Goal: Book appointment/travel/reservation

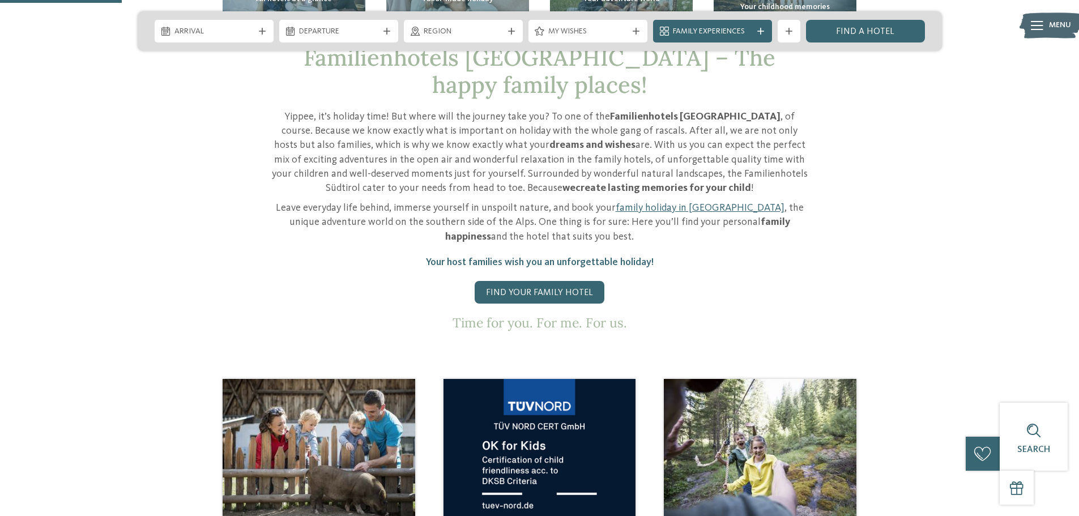
scroll to position [736, 0]
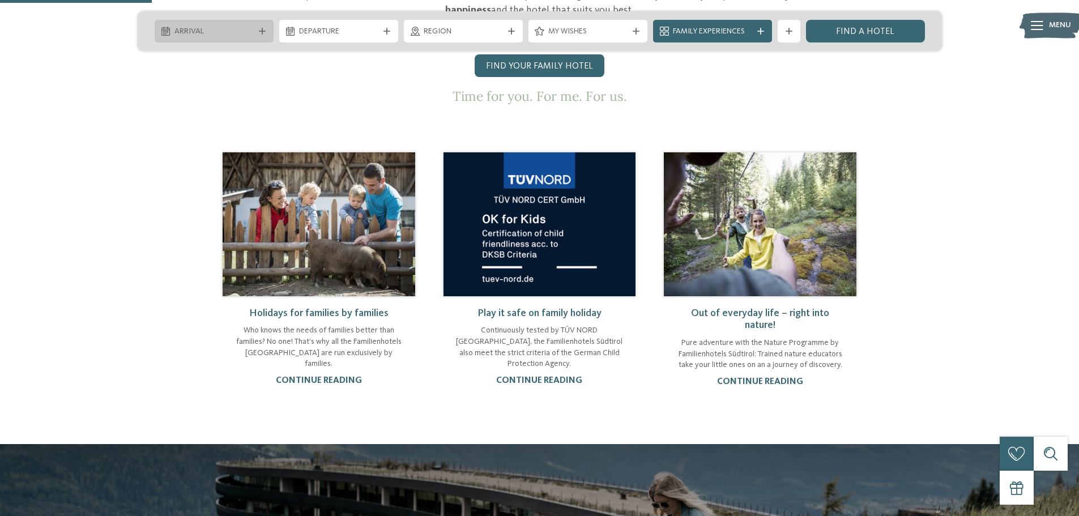
click at [262, 30] on icon at bounding box center [262, 31] width 7 height 7
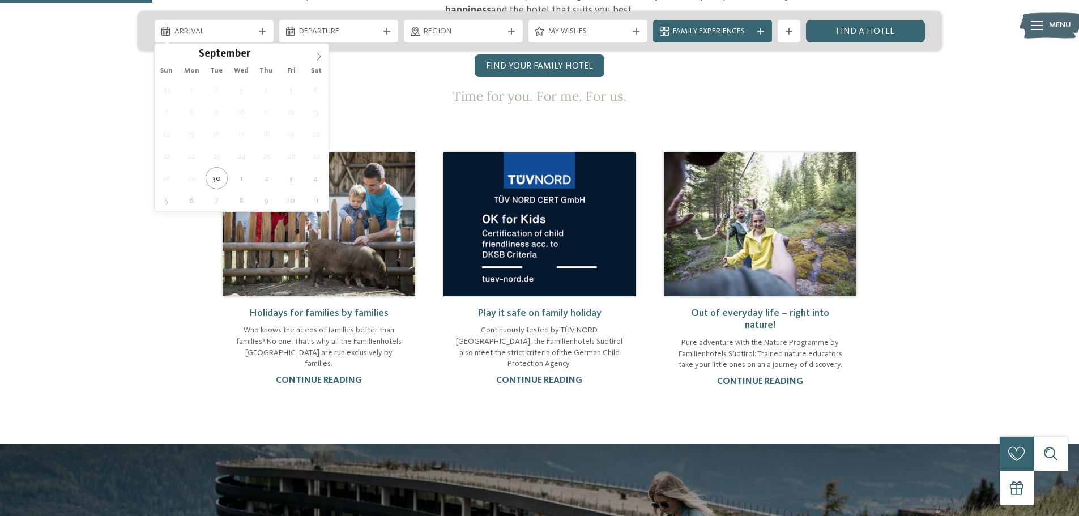
click at [319, 57] on icon at bounding box center [319, 57] width 8 height 8
click at [321, 57] on icon at bounding box center [319, 57] width 8 height 8
type input "****"
click at [321, 57] on icon at bounding box center [319, 57] width 8 height 8
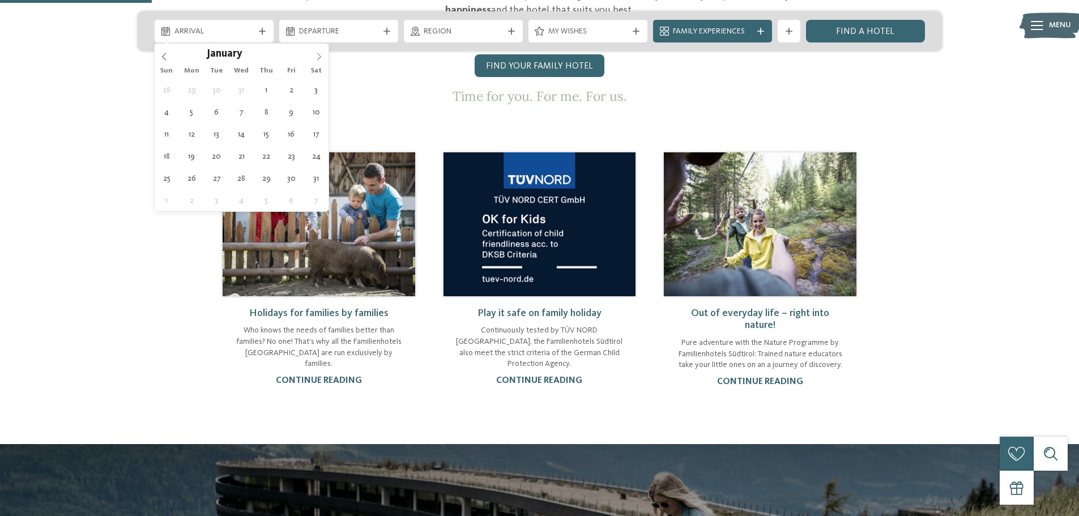
click at [321, 57] on icon at bounding box center [319, 57] width 8 height 8
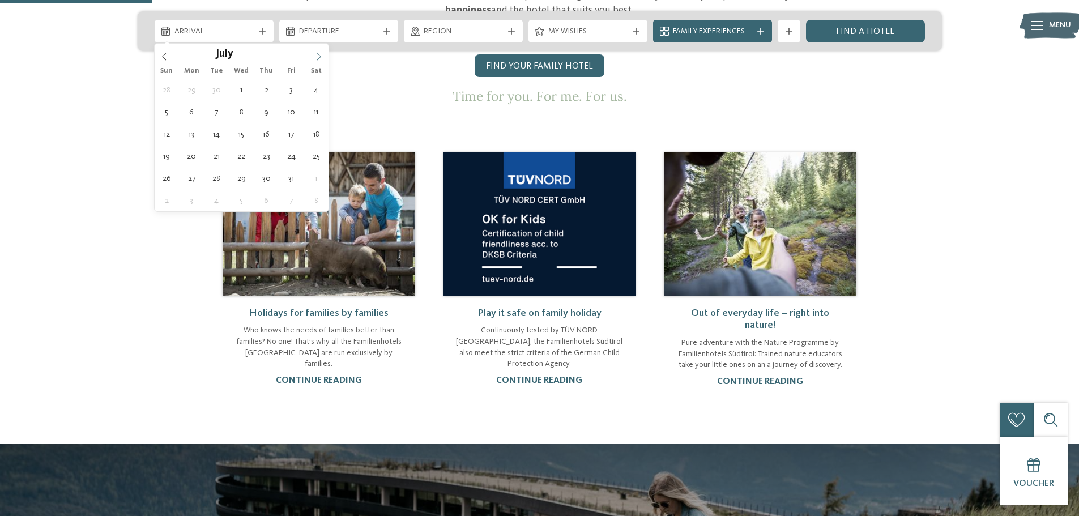
click at [321, 57] on icon at bounding box center [319, 57] width 8 height 8
type div "[DATE]"
type input "****"
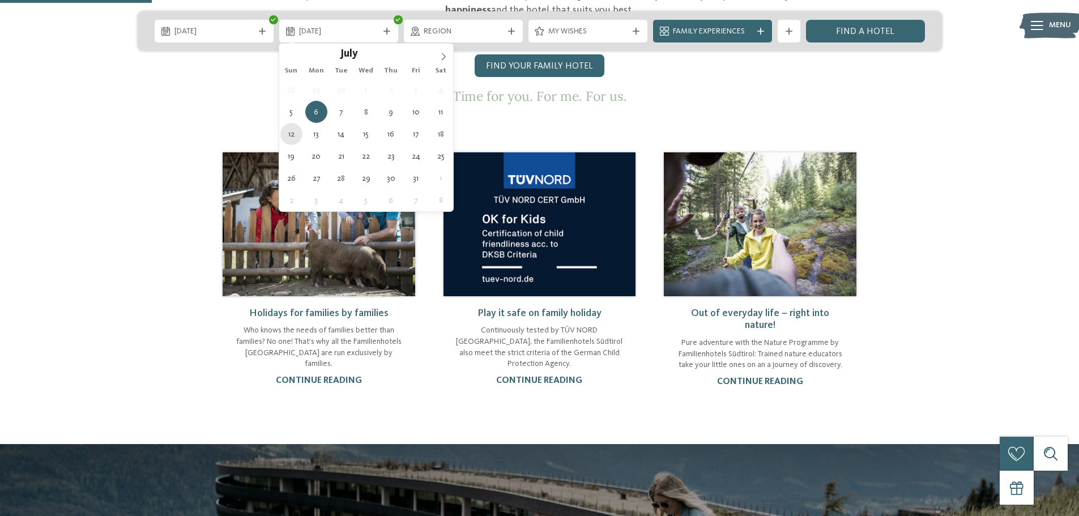
type div "[DATE]"
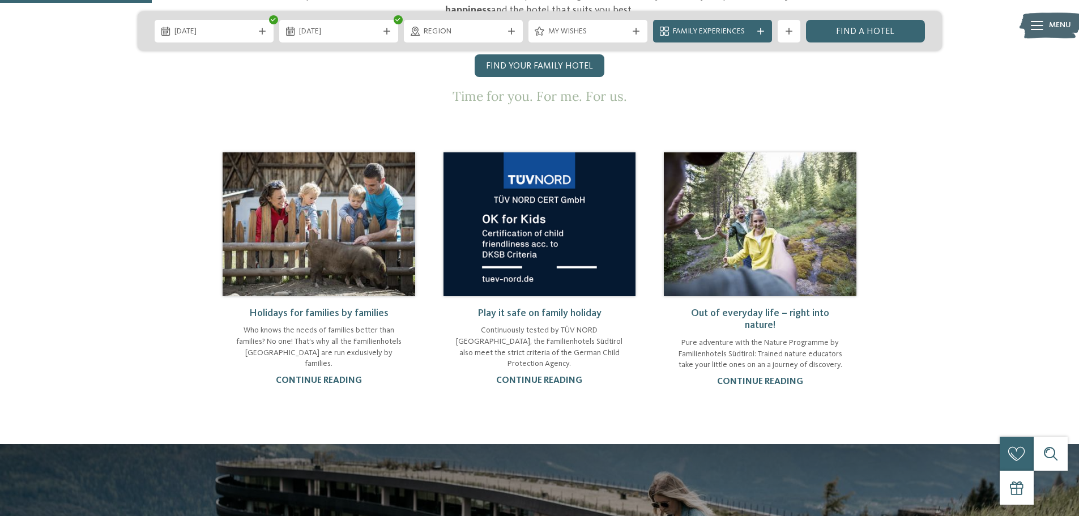
click at [510, 28] on icon at bounding box center [511, 31] width 7 height 7
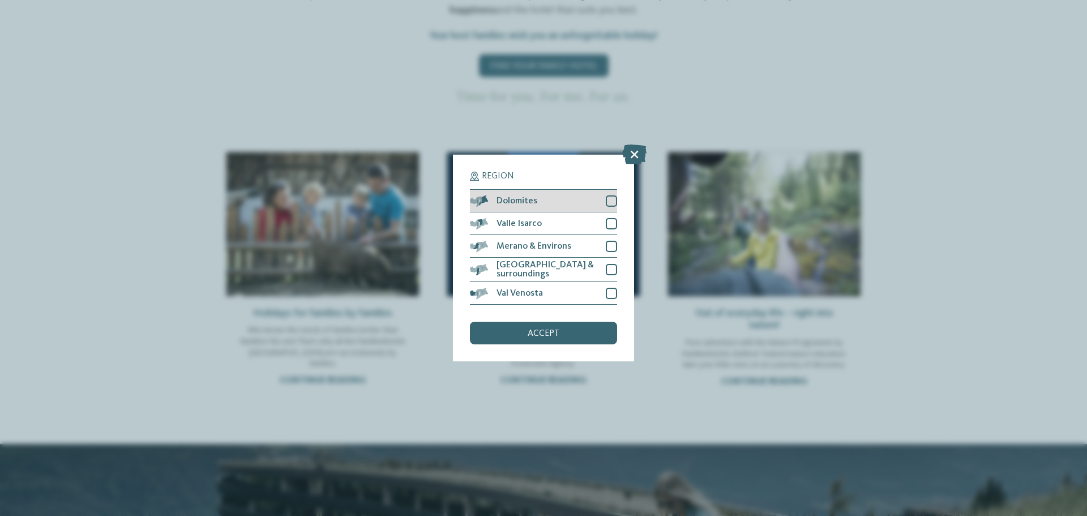
click at [608, 205] on div at bounding box center [611, 200] width 11 height 11
click at [609, 266] on div at bounding box center [611, 269] width 11 height 11
click at [614, 228] on div at bounding box center [611, 223] width 11 height 11
click at [615, 249] on div at bounding box center [611, 246] width 11 height 11
click at [608, 291] on div at bounding box center [611, 293] width 11 height 11
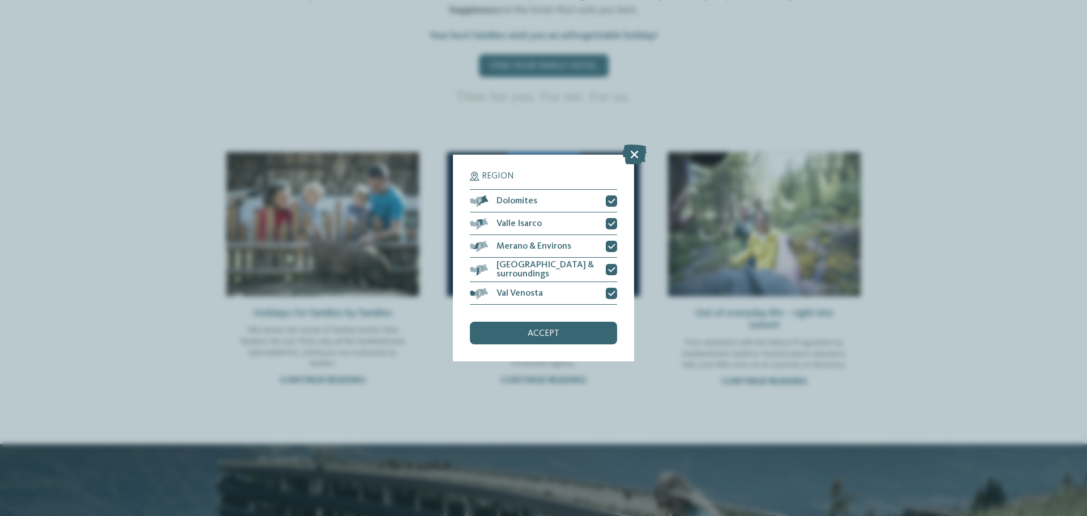
drag, startPoint x: 564, startPoint y: 328, endPoint x: 558, endPoint y: 331, distance: 6.3
click at [558, 331] on div "accept" at bounding box center [543, 333] width 147 height 23
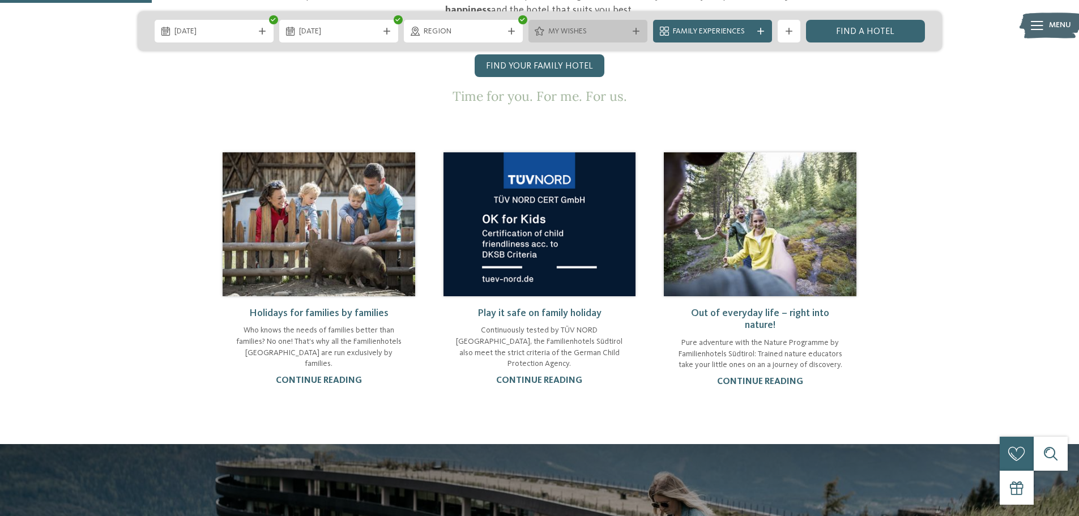
click at [628, 27] on div "My wishes" at bounding box center [587, 31] width 85 height 12
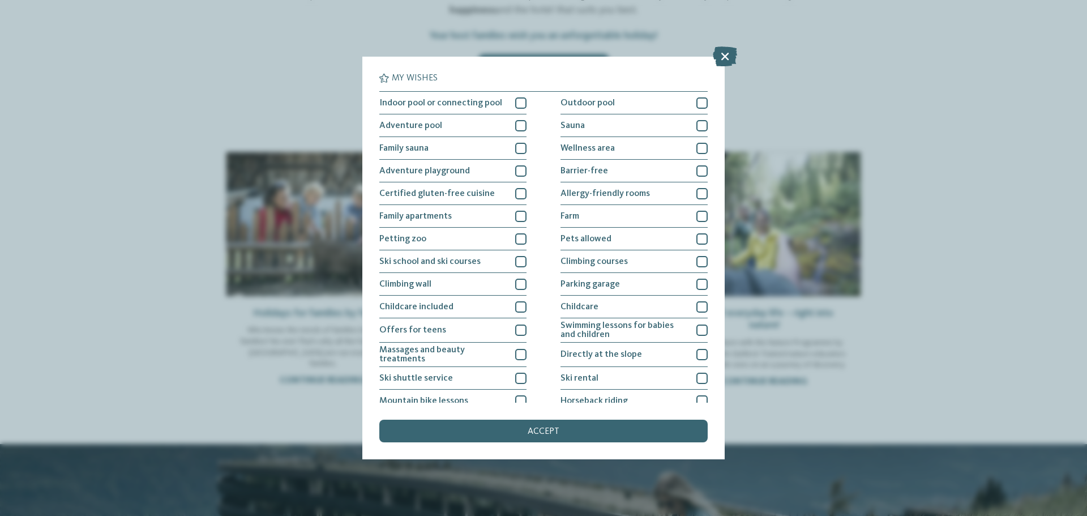
click at [628, 26] on div "My wishes Indoor pool or connecting pool Outdoor pool" at bounding box center [543, 258] width 1087 height 516
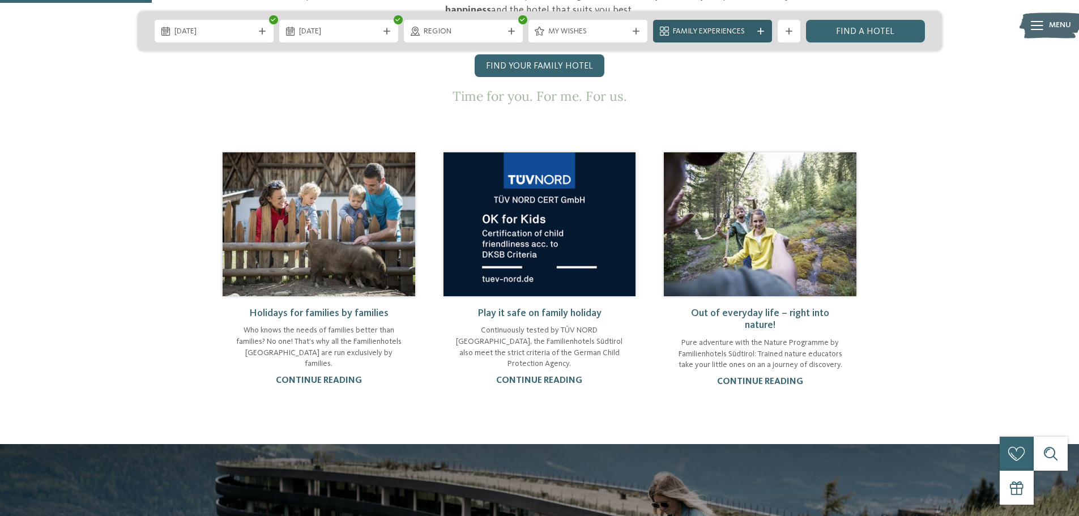
click at [746, 28] on span "Family Experiences" at bounding box center [712, 31] width 79 height 11
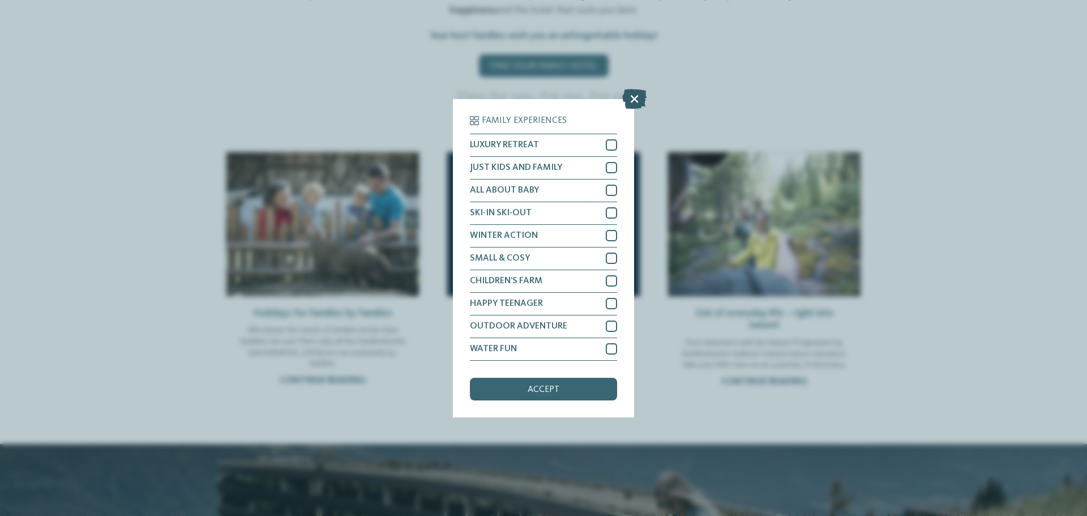
click at [625, 96] on icon at bounding box center [634, 98] width 24 height 20
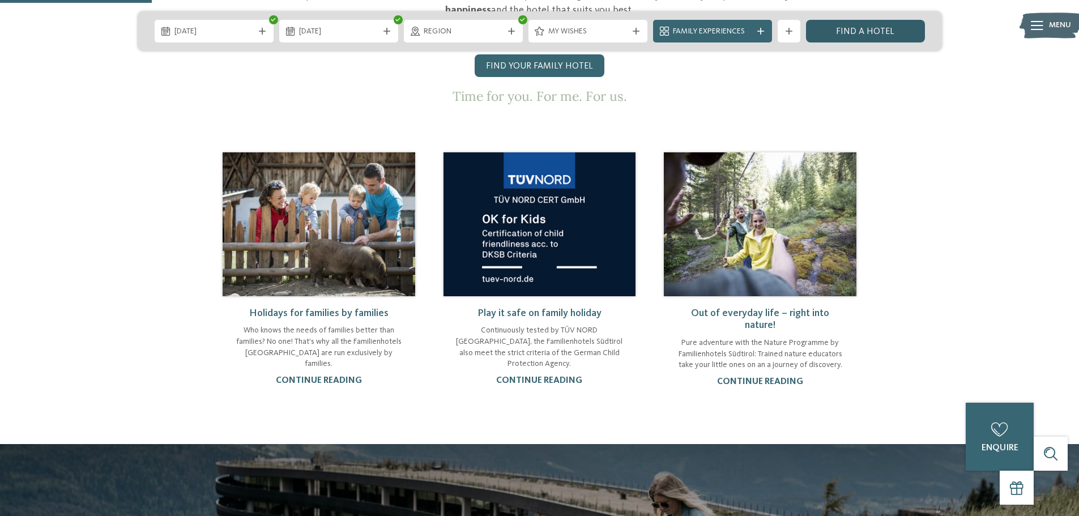
click at [891, 27] on link "Find a hotel" at bounding box center [865, 31] width 119 height 23
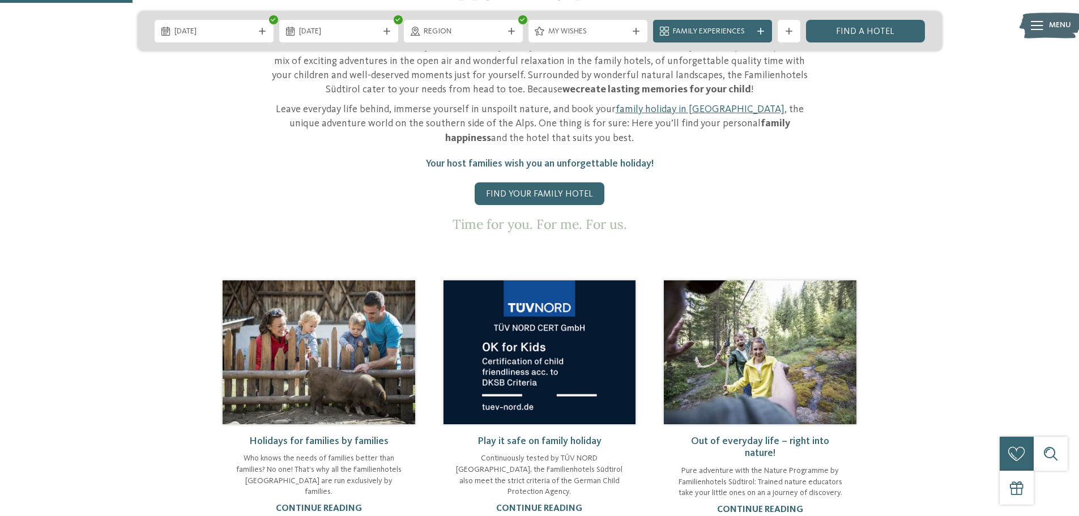
scroll to position [566, 0]
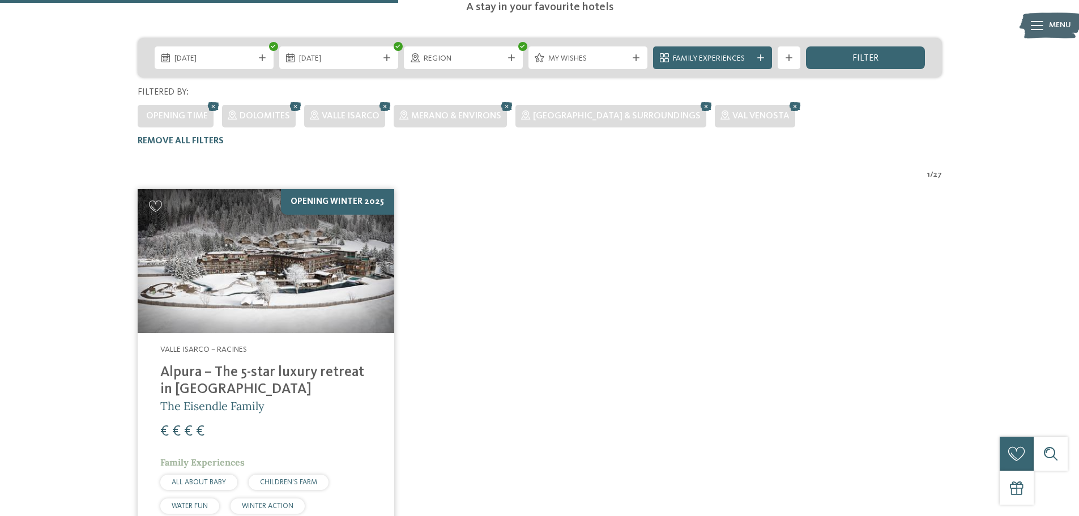
scroll to position [174, 0]
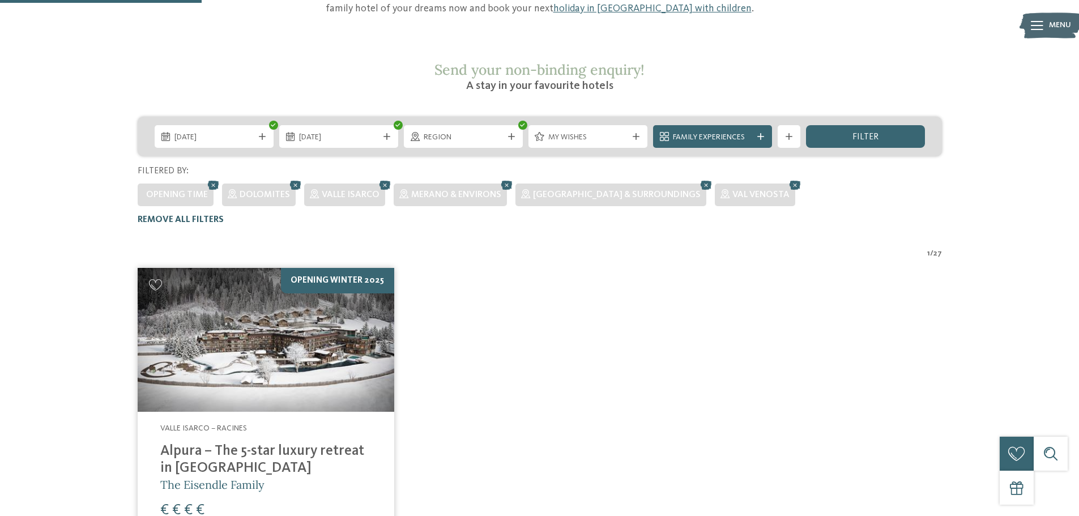
click at [186, 215] on span "Remove all filters" at bounding box center [181, 219] width 86 height 9
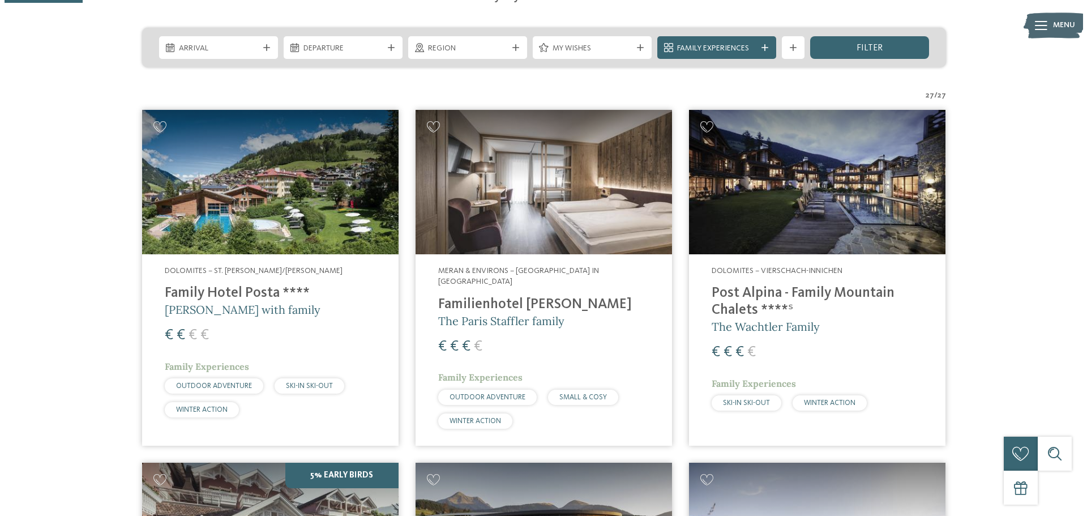
scroll to position [275, 0]
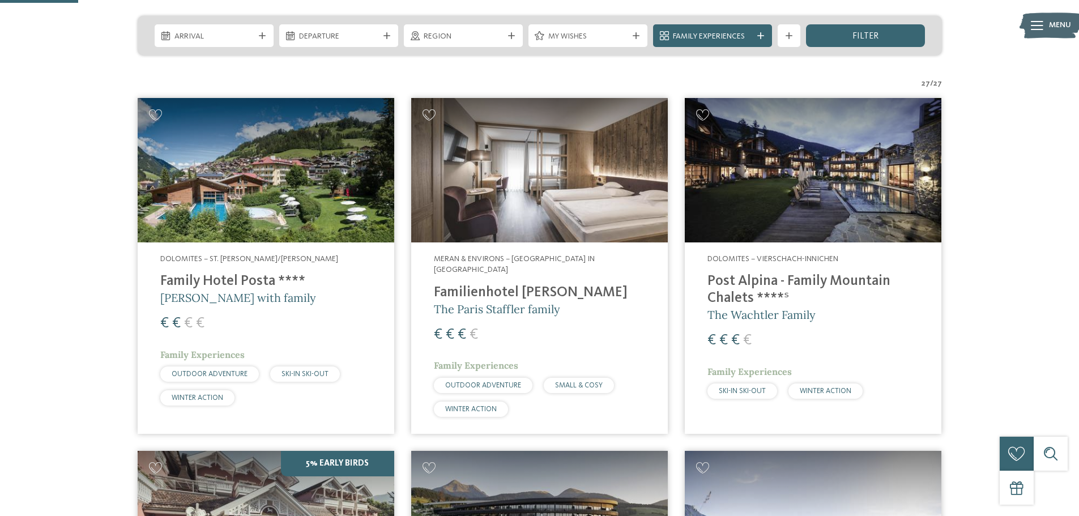
click at [221, 291] on span "[PERSON_NAME] with family" at bounding box center [238, 298] width 156 height 14
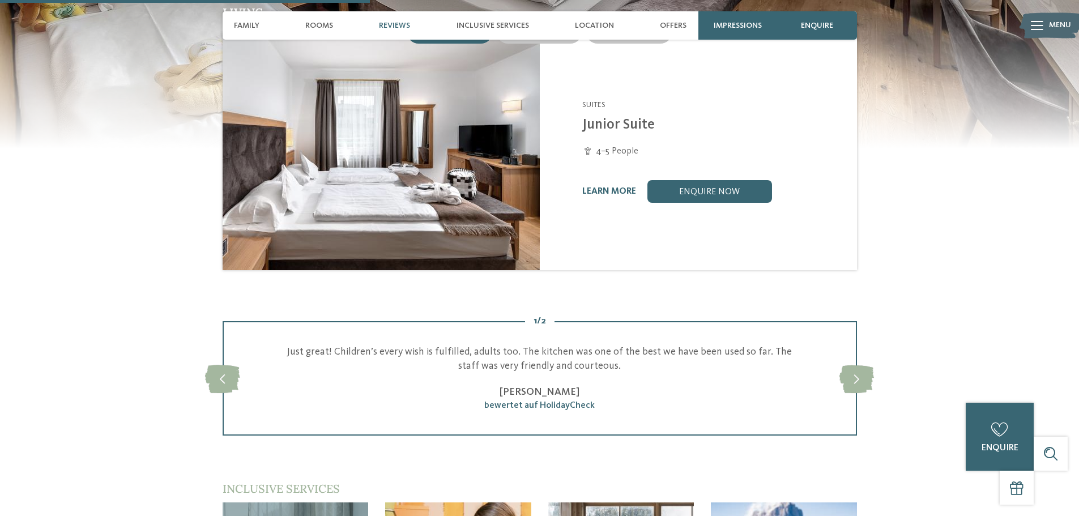
scroll to position [1472, 0]
